Goal: Task Accomplishment & Management: Manage account settings

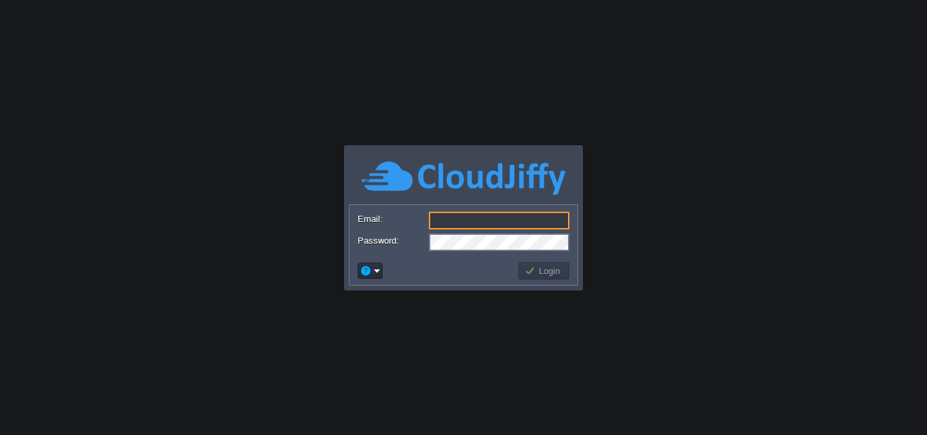
paste input "[EMAIL_ADDRESS][DOMAIN_NAME]"
type input "[EMAIL_ADDRESS][DOMAIN_NAME]"
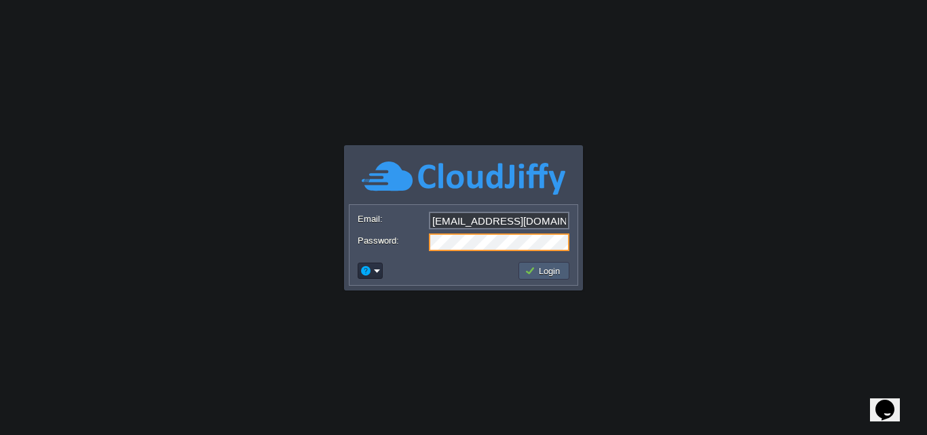
click at [541, 278] on td "Login" at bounding box center [543, 271] width 51 height 18
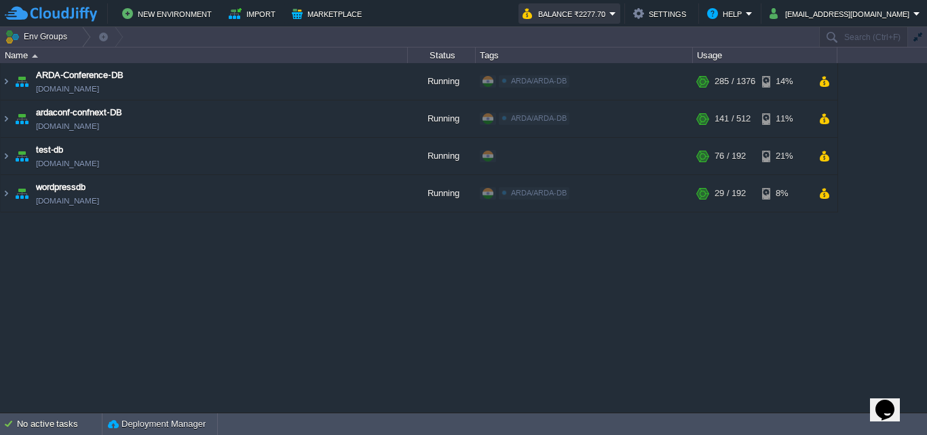
click at [609, 18] on button "Balance ₹2277.70" at bounding box center [565, 13] width 87 height 16
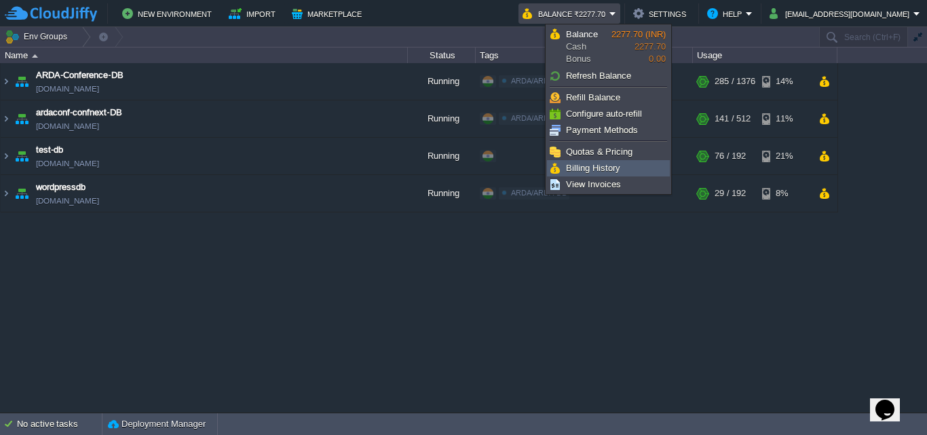
click at [618, 169] on span "Billing History" at bounding box center [593, 168] width 54 height 10
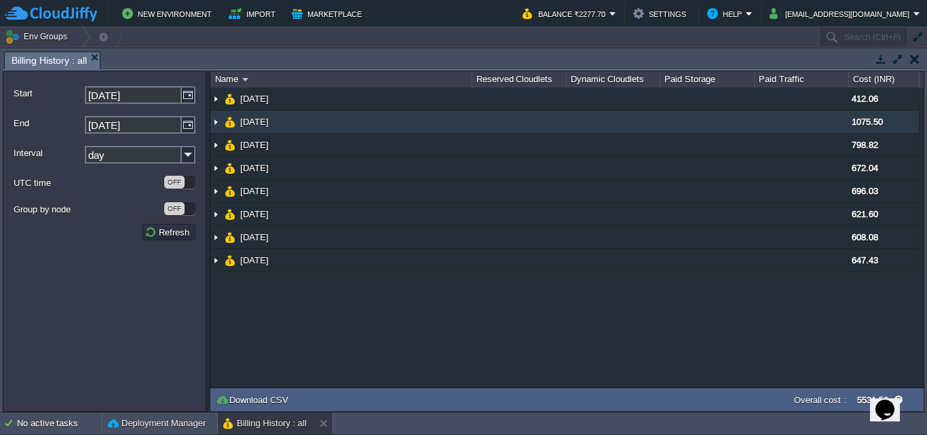
click at [220, 123] on img at bounding box center [215, 122] width 11 height 22
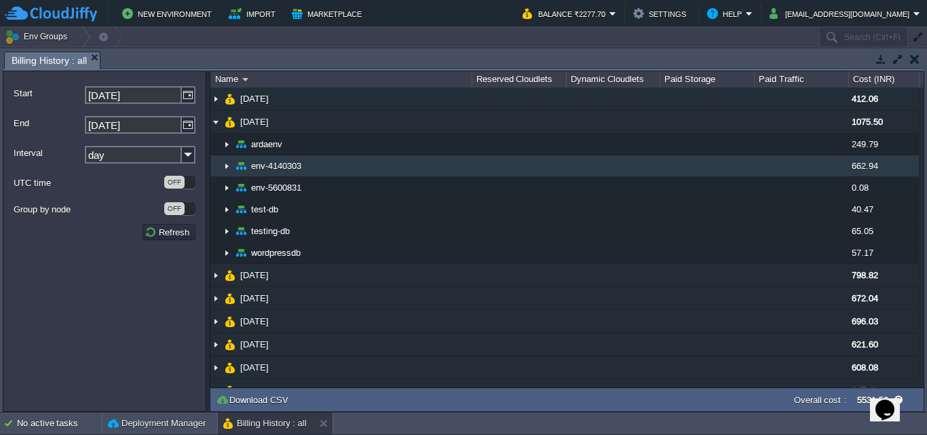
click at [223, 169] on img at bounding box center [226, 165] width 11 height 21
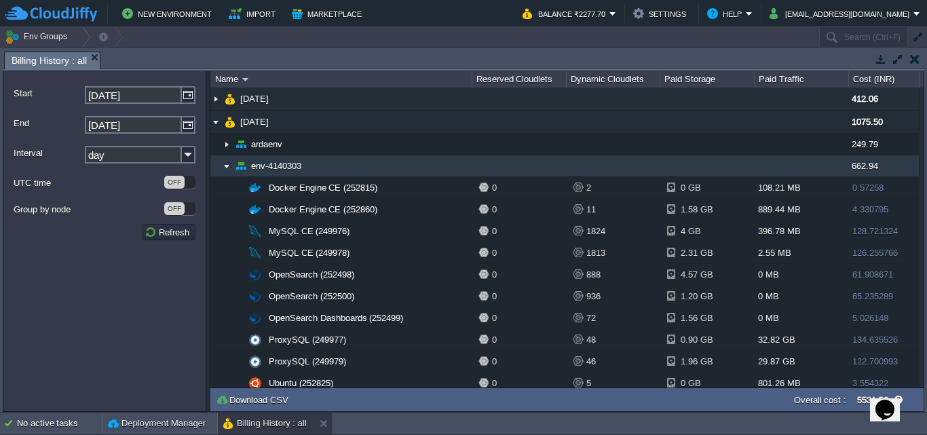
click at [225, 163] on img at bounding box center [226, 165] width 11 height 21
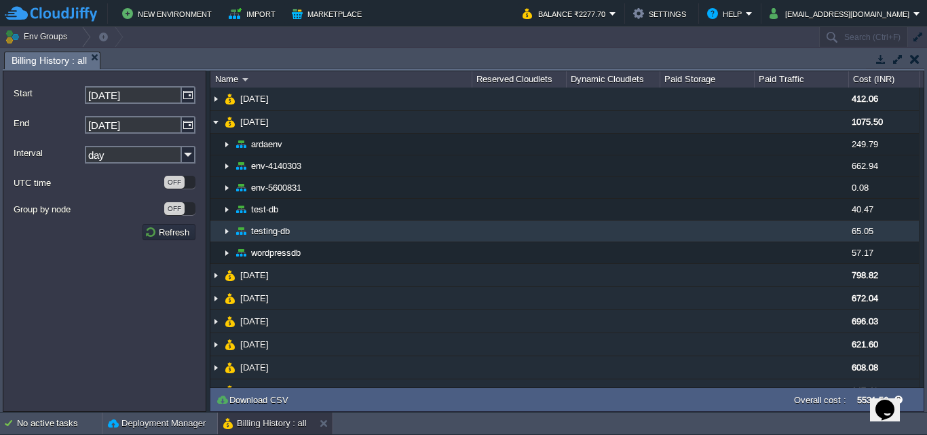
click at [231, 229] on img at bounding box center [226, 230] width 11 height 21
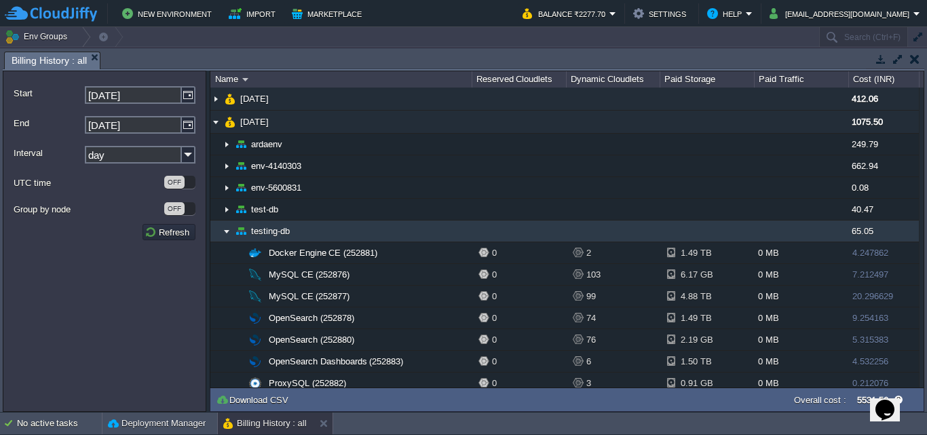
click at [231, 229] on img at bounding box center [226, 230] width 11 height 21
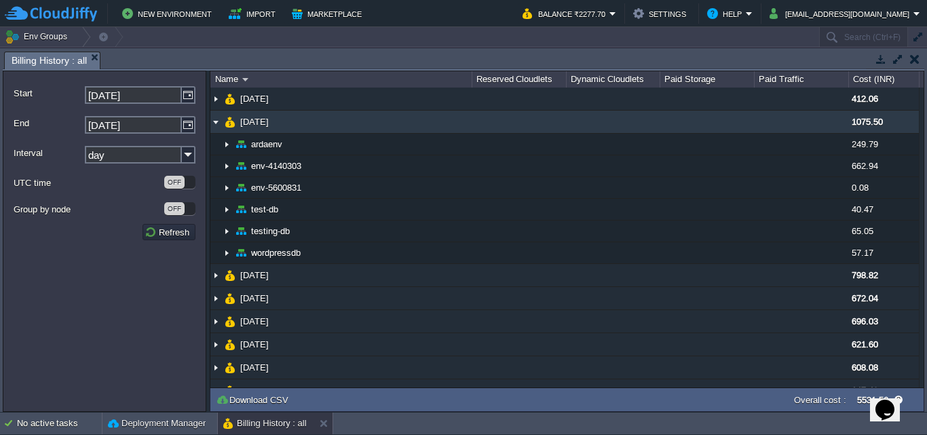
click at [216, 130] on img at bounding box center [215, 122] width 11 height 22
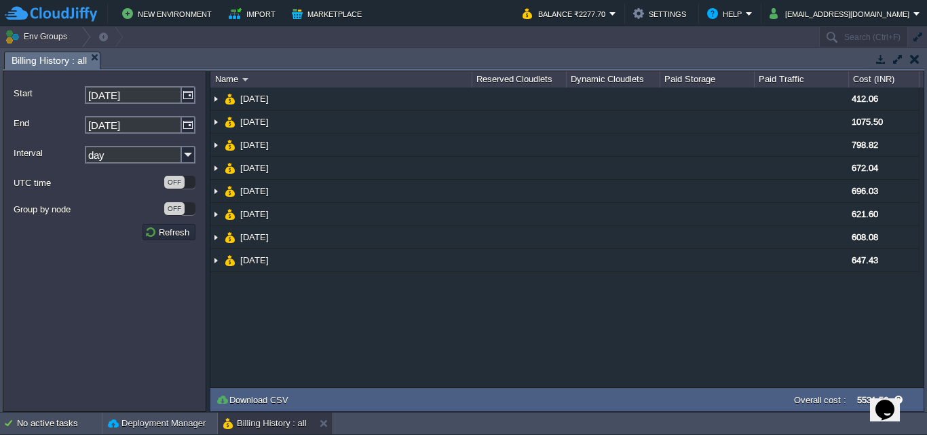
click at [916, 57] on button "button" at bounding box center [914, 59] width 9 height 12
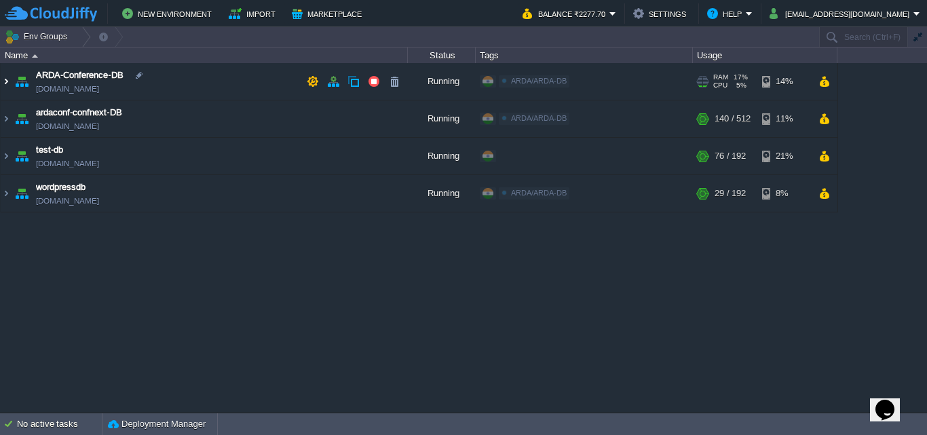
click at [9, 83] on img at bounding box center [6, 81] width 11 height 37
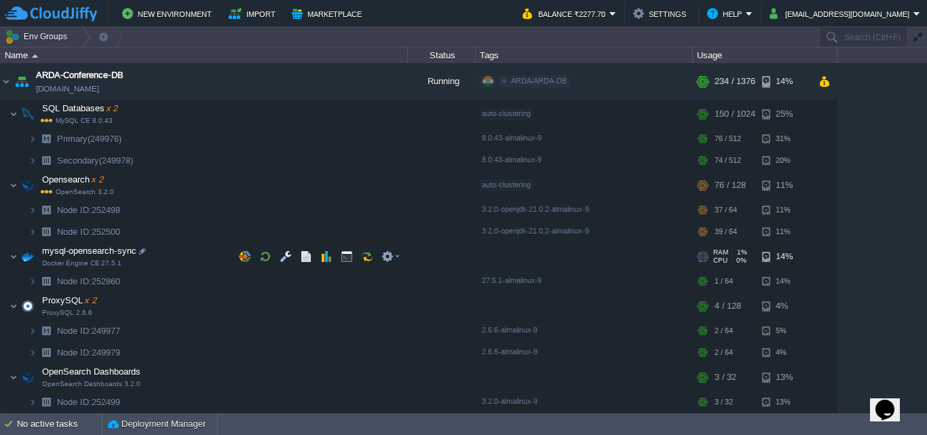
click at [7, 258] on span at bounding box center [5, 256] width 9 height 10
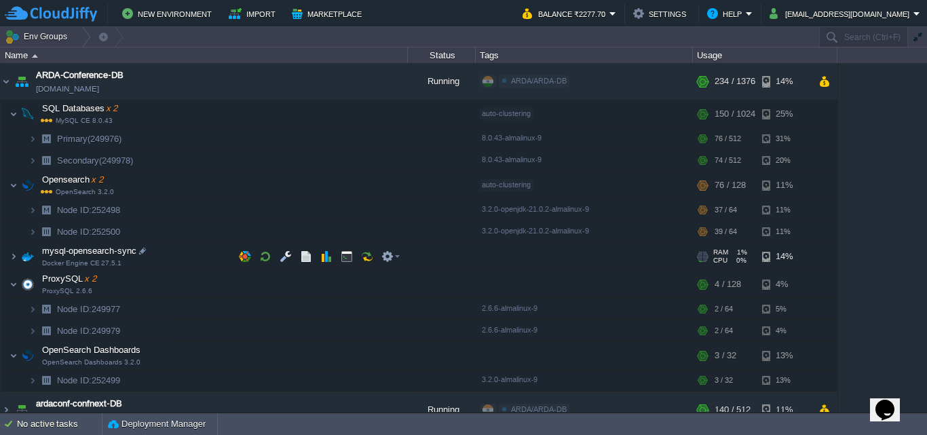
click at [7, 258] on span at bounding box center [5, 256] width 9 height 10
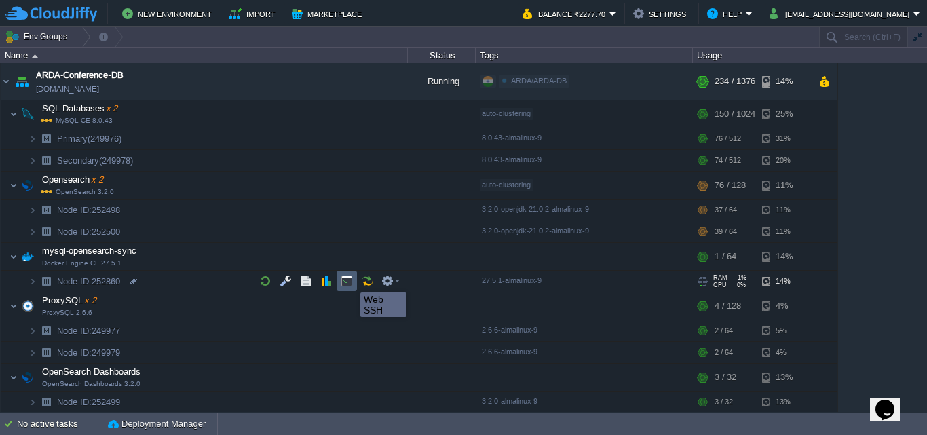
click at [350, 280] on button "button" at bounding box center [347, 281] width 12 height 12
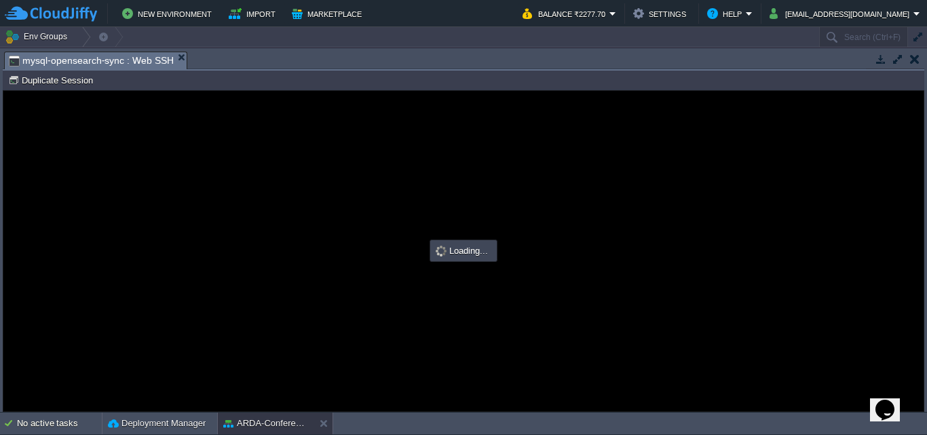
type input "#000000"
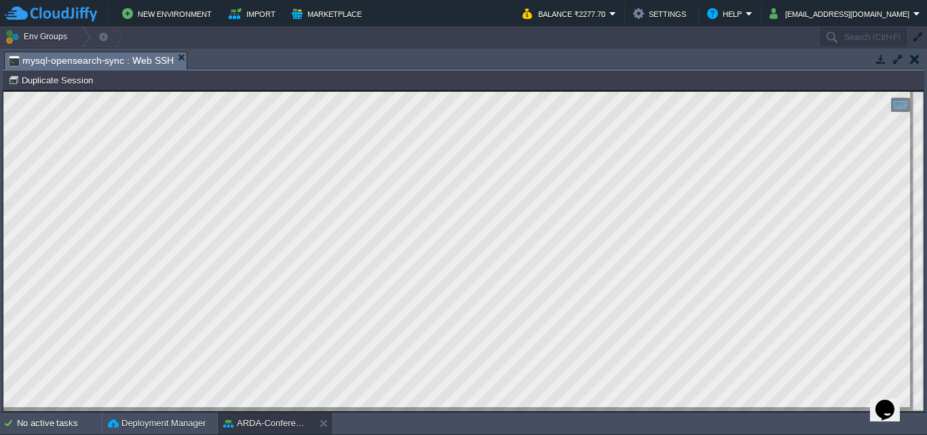
click at [913, 62] on button "button" at bounding box center [914, 59] width 9 height 12
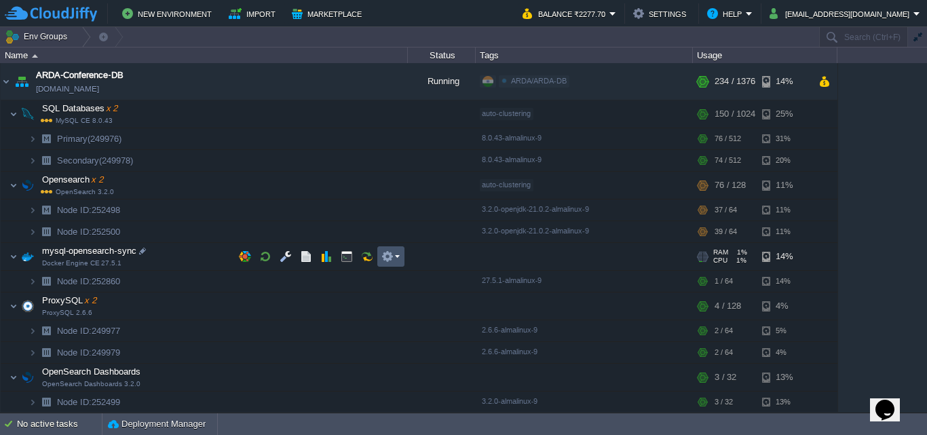
click at [386, 257] on button "button" at bounding box center [387, 256] width 12 height 12
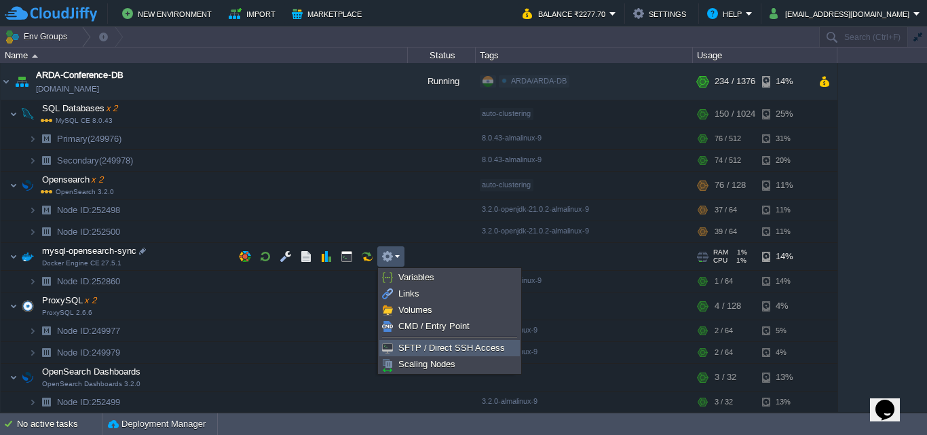
click at [451, 341] on link "SFTP / Direct SSH Access" at bounding box center [449, 348] width 139 height 15
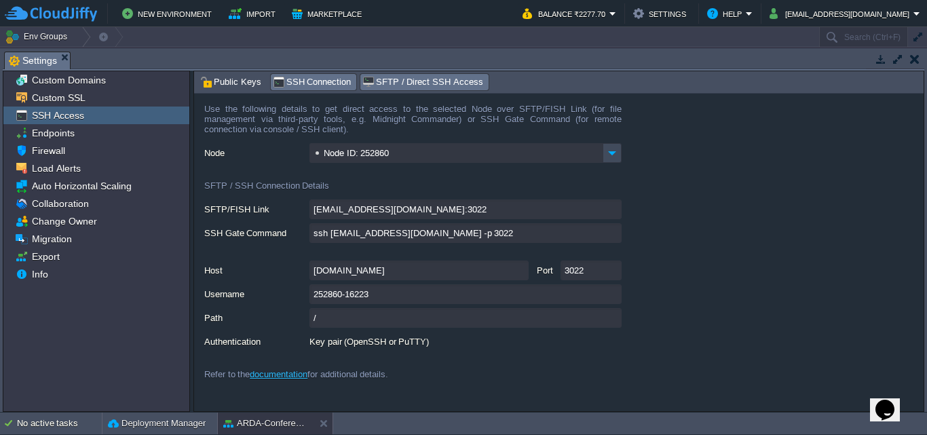
click at [278, 85] on span "SSH Connection" at bounding box center [312, 82] width 79 height 15
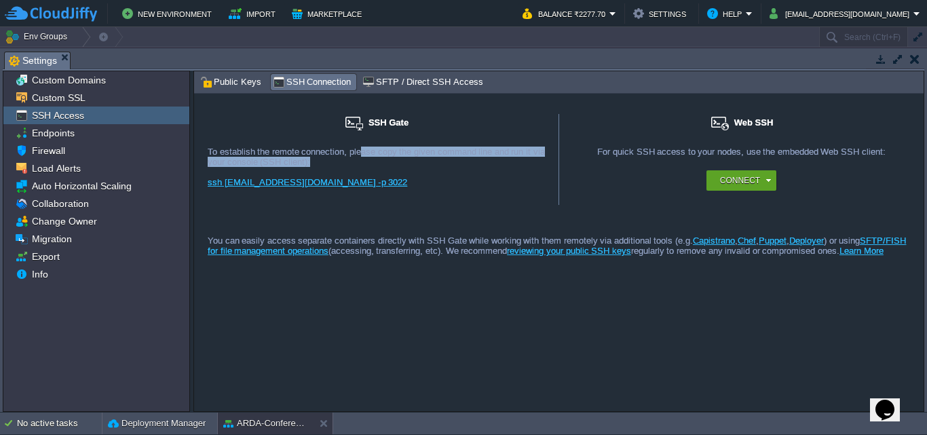
drag, startPoint x: 360, startPoint y: 147, endPoint x: 522, endPoint y: 159, distance: 163.3
click at [522, 159] on div "To establish the remote connection, please copy the given command line and run …" at bounding box center [376, 157] width 337 height 20
click at [436, 79] on span "SFTP / Direct SSH Access" at bounding box center [422, 82] width 120 height 15
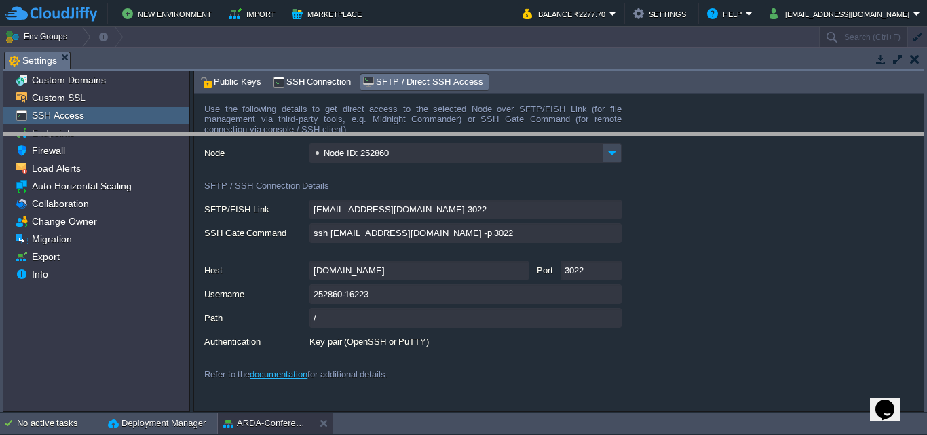
drag, startPoint x: 612, startPoint y: 60, endPoint x: 617, endPoint y: 171, distance: 111.4
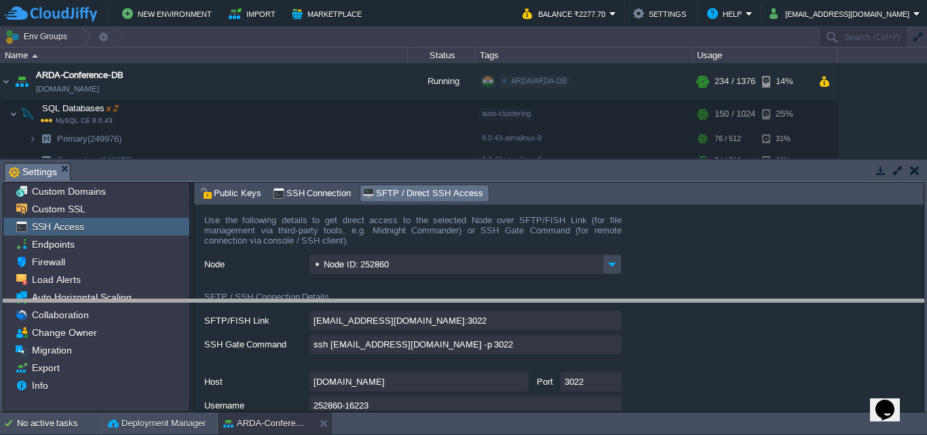
drag, startPoint x: 617, startPoint y: 171, endPoint x: 617, endPoint y: 326, distance: 155.4
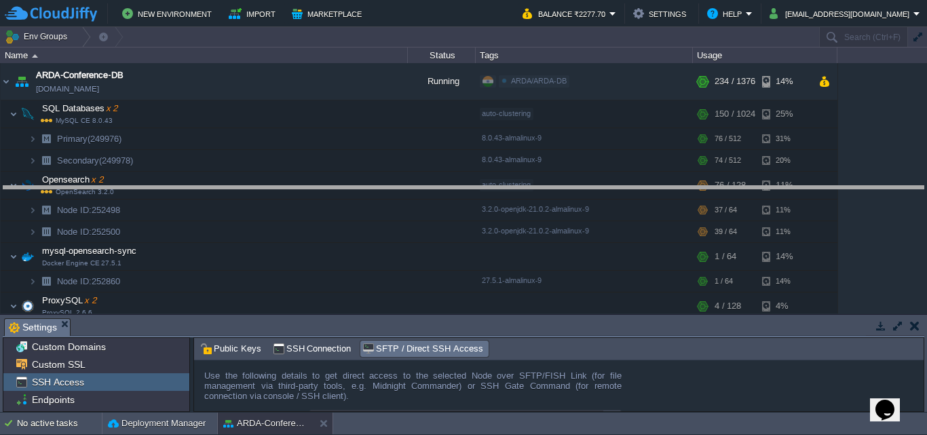
drag, startPoint x: 615, startPoint y: 327, endPoint x: 618, endPoint y: 117, distance: 209.6
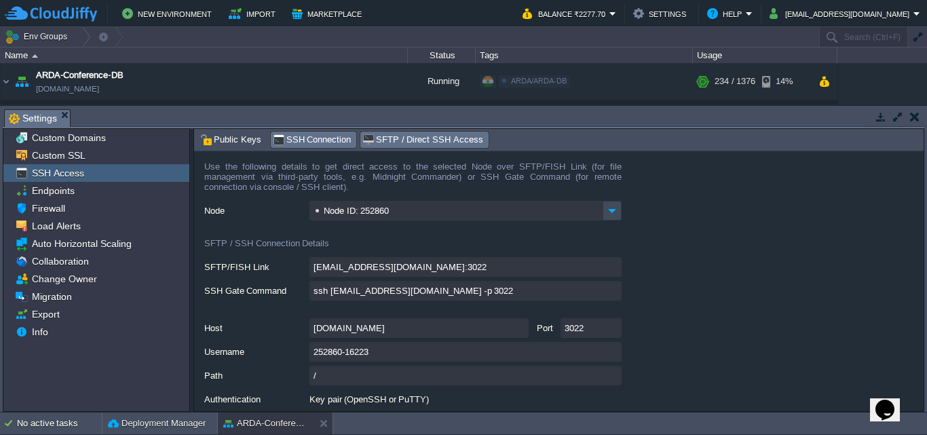
click at [314, 138] on span "SSH Connection" at bounding box center [312, 139] width 79 height 15
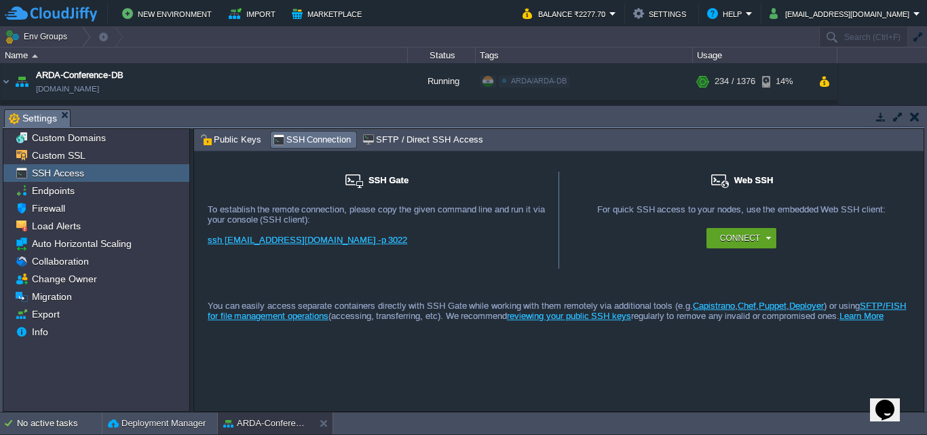
click at [401, 236] on div "For remote connection you require SSH public key to be added to the account. Ad…" at bounding box center [376, 229] width 337 height 51
drag, startPoint x: 379, startPoint y: 243, endPoint x: 206, endPoint y: 245, distance: 173.7
click at [206, 245] on div "SSH Gate For remote connection you require SSH public key to be added to the ac…" at bounding box center [376, 220] width 365 height 97
copy link "ssh [EMAIL_ADDRESS][DOMAIN_NAME] -p 3022"
click at [273, 168] on div "SSH Gate For remote connection you require SSH public key to be added to the ac…" at bounding box center [558, 281] width 729 height 260
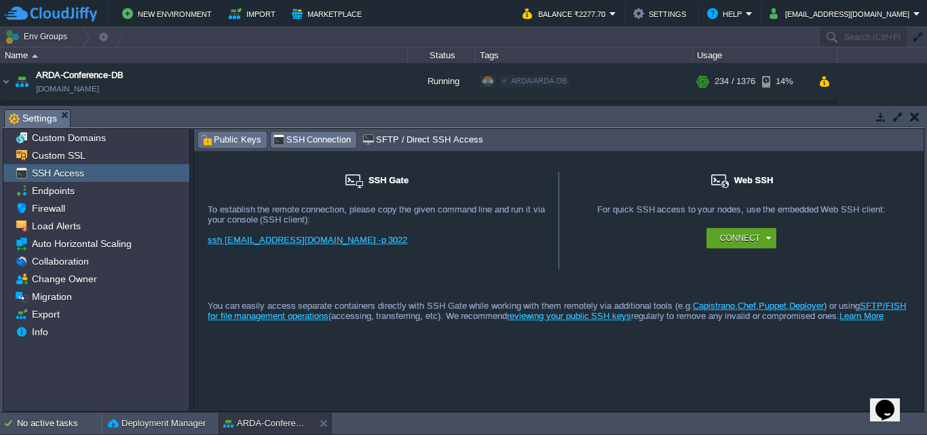
click at [246, 144] on span "Public Keys" at bounding box center [230, 139] width 61 height 15
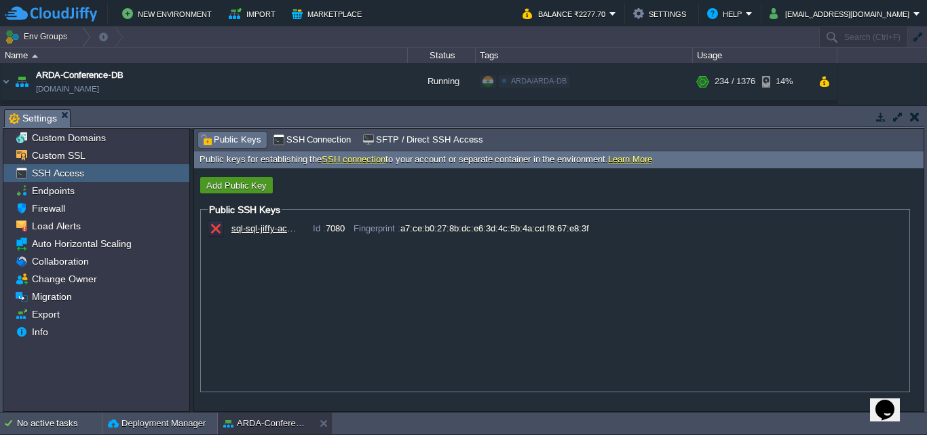
click at [252, 189] on button "Add Public Key" at bounding box center [236, 185] width 69 height 12
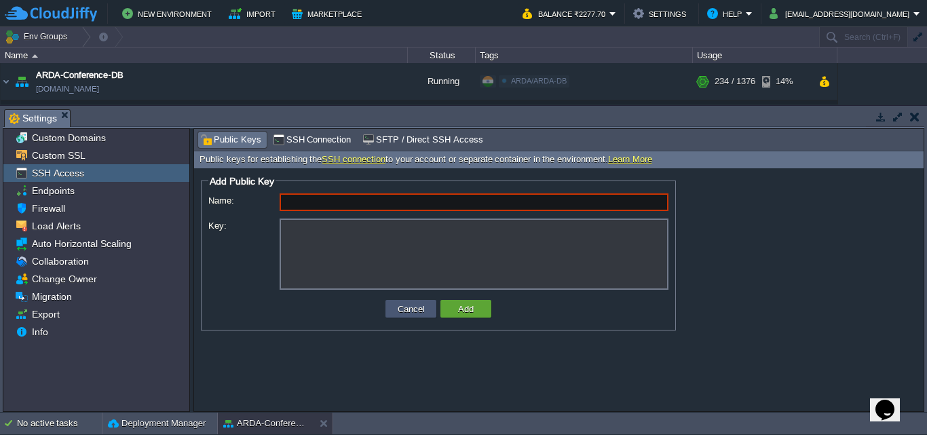
paste input "mysql-opensearch-sync"
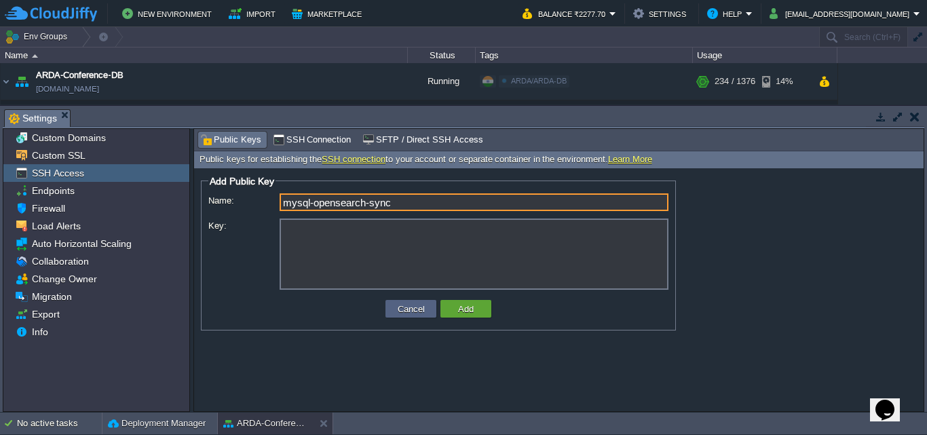
type input "mysql-opensearch-sync"
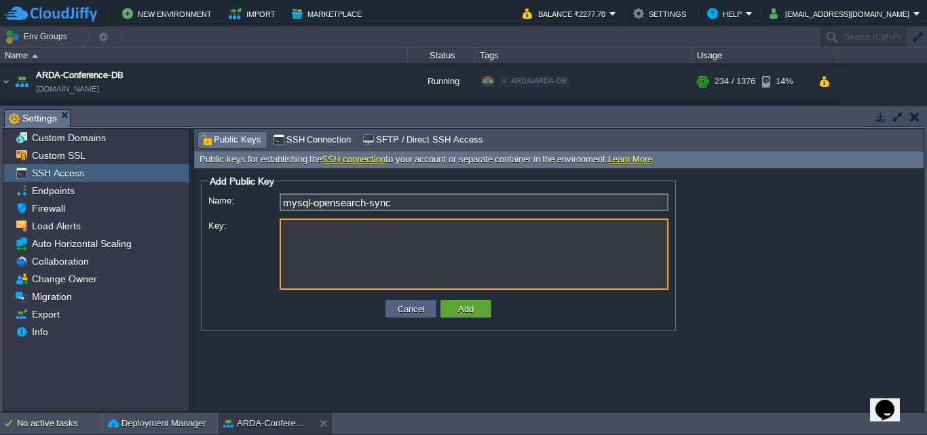
click at [361, 258] on textarea "Key:" at bounding box center [473, 253] width 389 height 71
paste textarea "---- BEGIN SSH2 PUBLIC KEY ---- Comment: "rsa-key-20250926" AAAAB3NzaC1yc2EAAAA…"
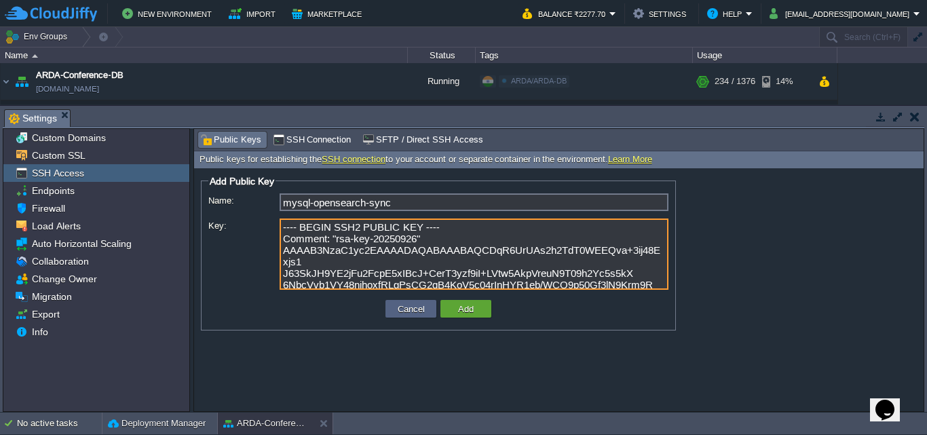
scroll to position [43, 0]
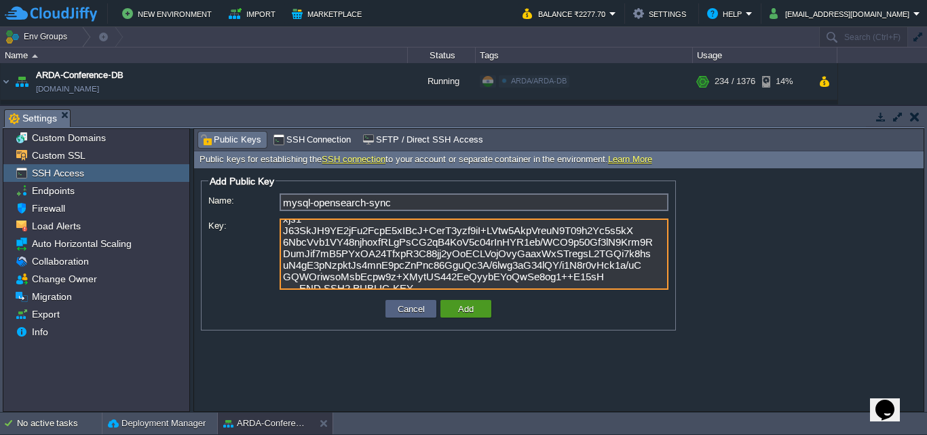
type textarea "---- BEGIN SSH2 PUBLIC KEY ---- Comment: "rsa-key-20250926" AAAAB3NzaC1yc2EAAAA…"
click at [469, 317] on td "Add" at bounding box center [465, 309] width 51 height 18
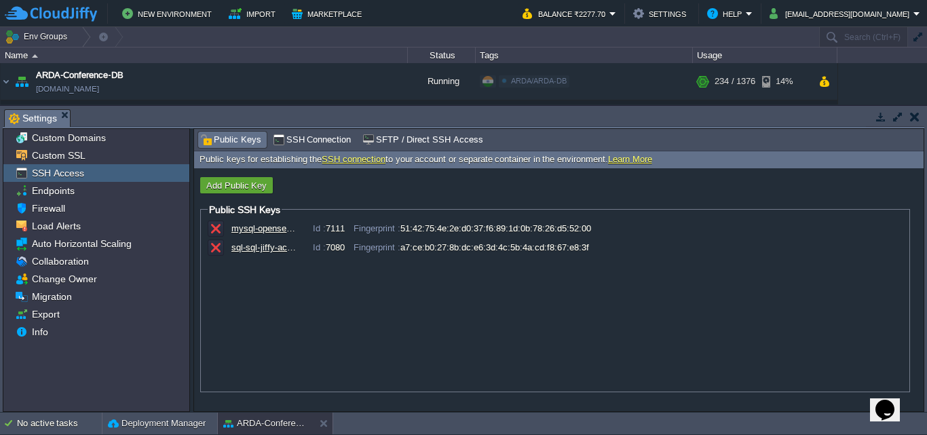
click at [288, 129] on div "Public Keys SSH Connection SFTP / Direct SSH Access SSH Gate For remote connect…" at bounding box center [558, 270] width 731 height 284
click at [286, 136] on span "SSH Connection" at bounding box center [312, 139] width 79 height 15
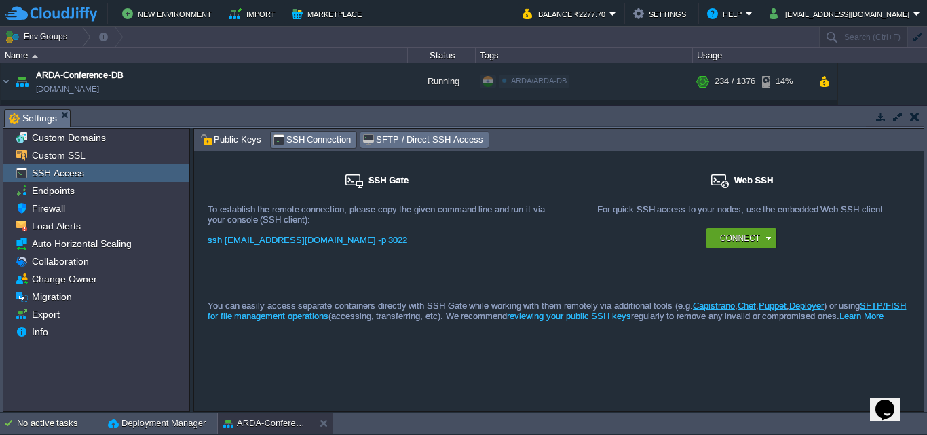
click at [390, 140] on span "SFTP / Direct SSH Access" at bounding box center [422, 139] width 120 height 15
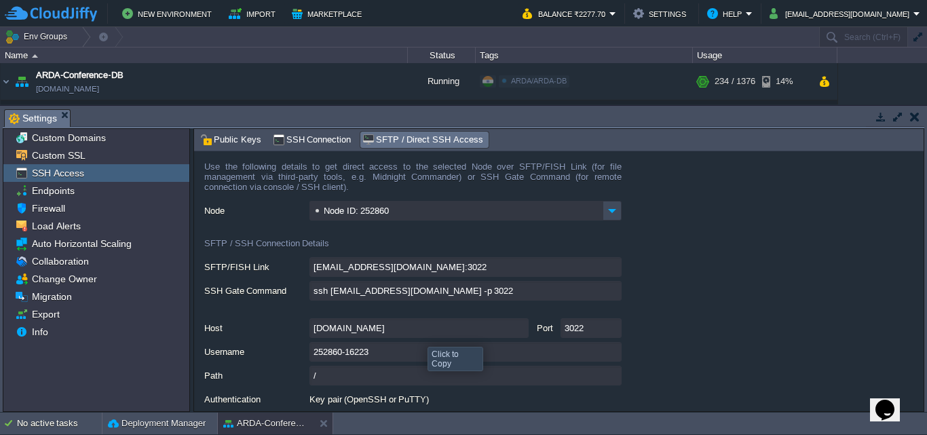
click at [402, 328] on input "[DOMAIN_NAME]" at bounding box center [418, 328] width 219 height 20
click at [524, 332] on input "[DOMAIN_NAME]" at bounding box center [418, 328] width 219 height 20
click at [288, 222] on div "Node ID: 252860" at bounding box center [563, 211] width 719 height 21
click at [339, 296] on input "ssh [EMAIL_ADDRESS][DOMAIN_NAME] -p 3022" at bounding box center [465, 291] width 312 height 20
click at [361, 358] on input "252860-16223" at bounding box center [465, 352] width 312 height 20
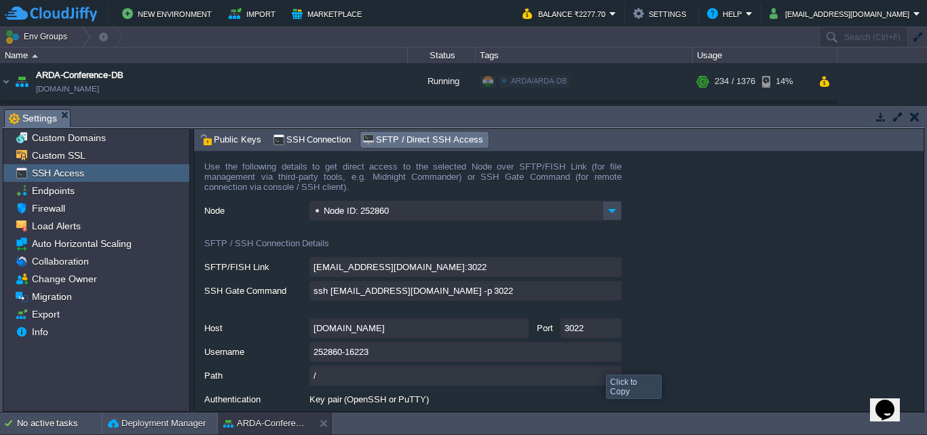
click at [612, 355] on input "252860-16223" at bounding box center [465, 352] width 312 height 20
click at [282, 283] on form "Use the following details to get direct access to the selected Node over SFTP/F…" at bounding box center [558, 281] width 729 height 260
click at [524, 331] on input "[DOMAIN_NAME]" at bounding box center [418, 328] width 219 height 20
click at [467, 307] on form "Use the following details to get direct access to the selected Node over SFTP/F…" at bounding box center [558, 281] width 729 height 260
click at [611, 332] on input "3022" at bounding box center [590, 328] width 61 height 20
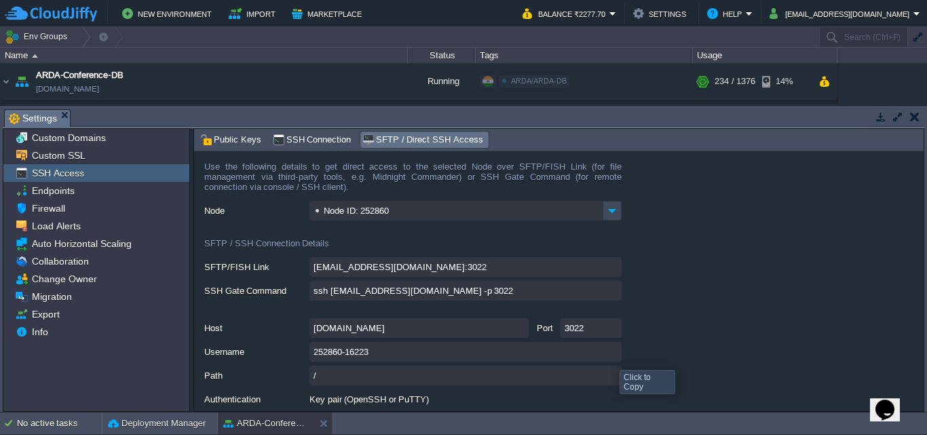
click at [610, 358] on input "252860-16223" at bounding box center [465, 352] width 312 height 20
type textarea "252860-16223"
click at [916, 122] on button "button" at bounding box center [914, 117] width 9 height 12
